Goal: Download file/media

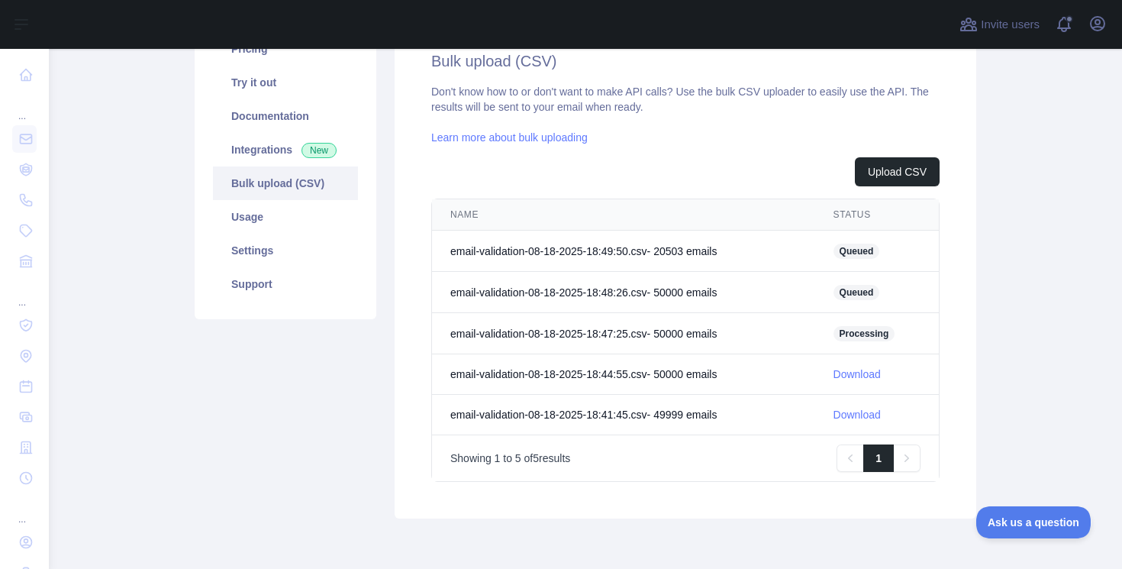
click at [859, 412] on link "Download" at bounding box center [856, 414] width 47 height 12
click at [867, 373] on link "Download" at bounding box center [856, 374] width 47 height 12
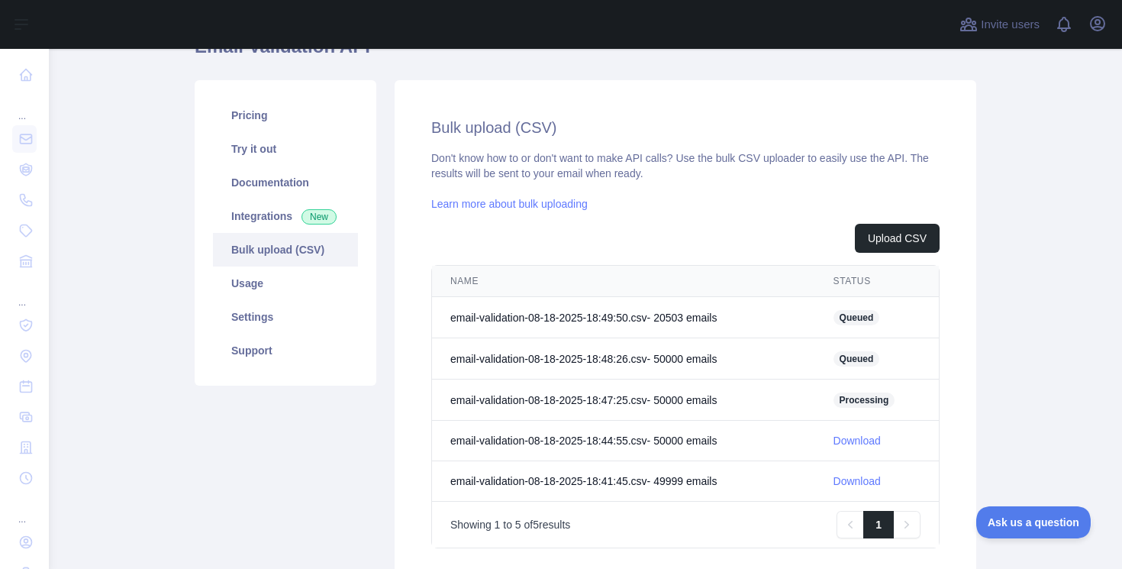
scroll to position [153, 0]
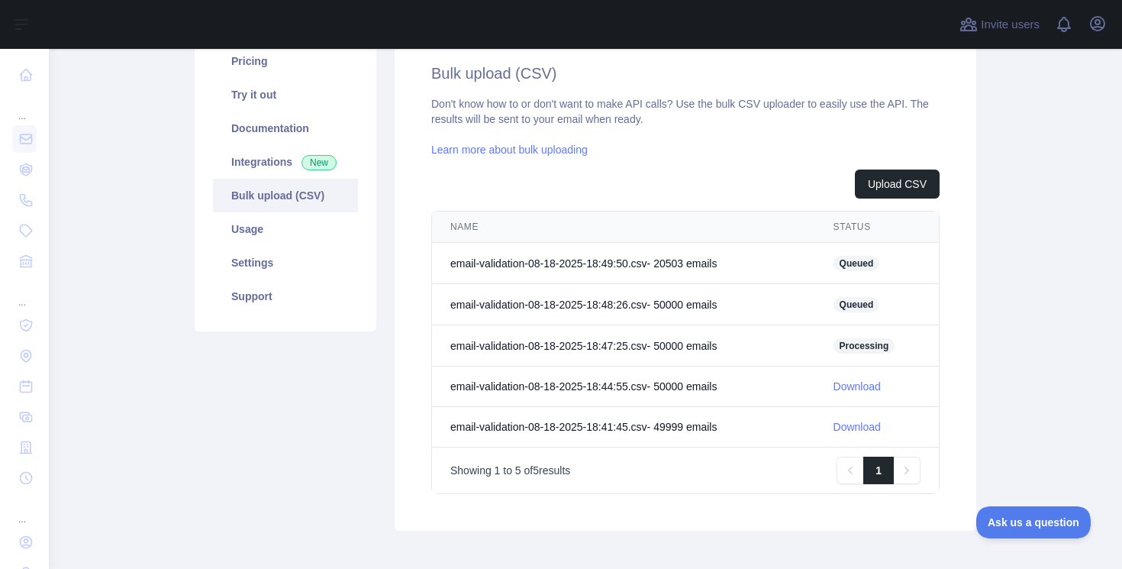
scroll to position [213, 0]
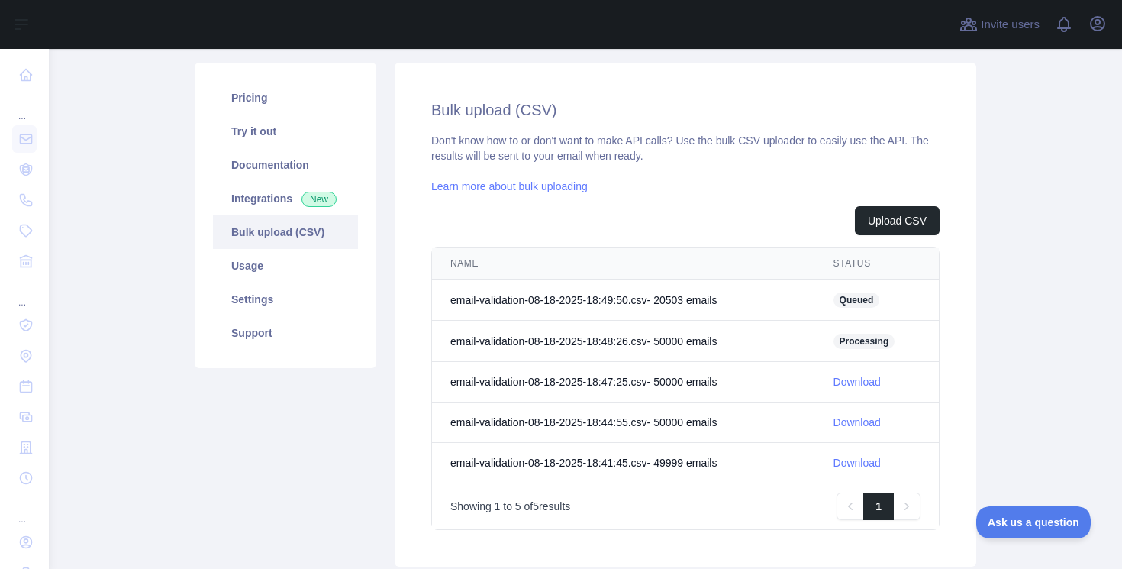
click at [868, 384] on link "Download" at bounding box center [856, 381] width 47 height 12
